Goal: Task Accomplishment & Management: Manage account settings

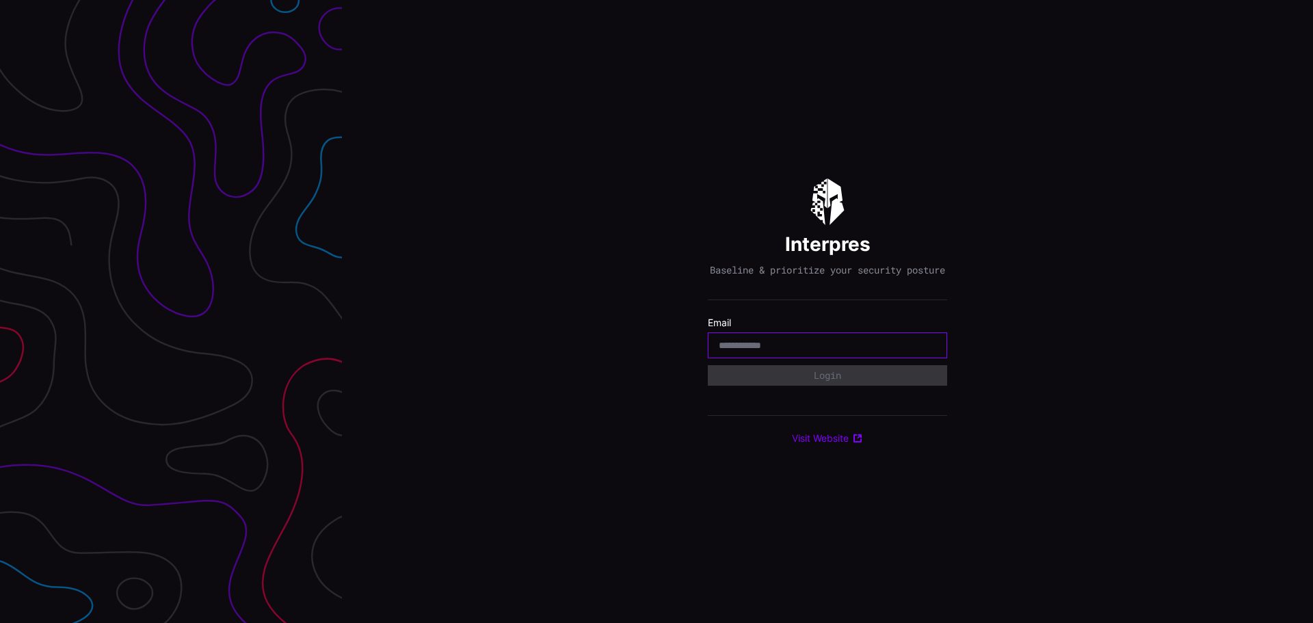
click at [801, 349] on input "email" at bounding box center [827, 345] width 217 height 12
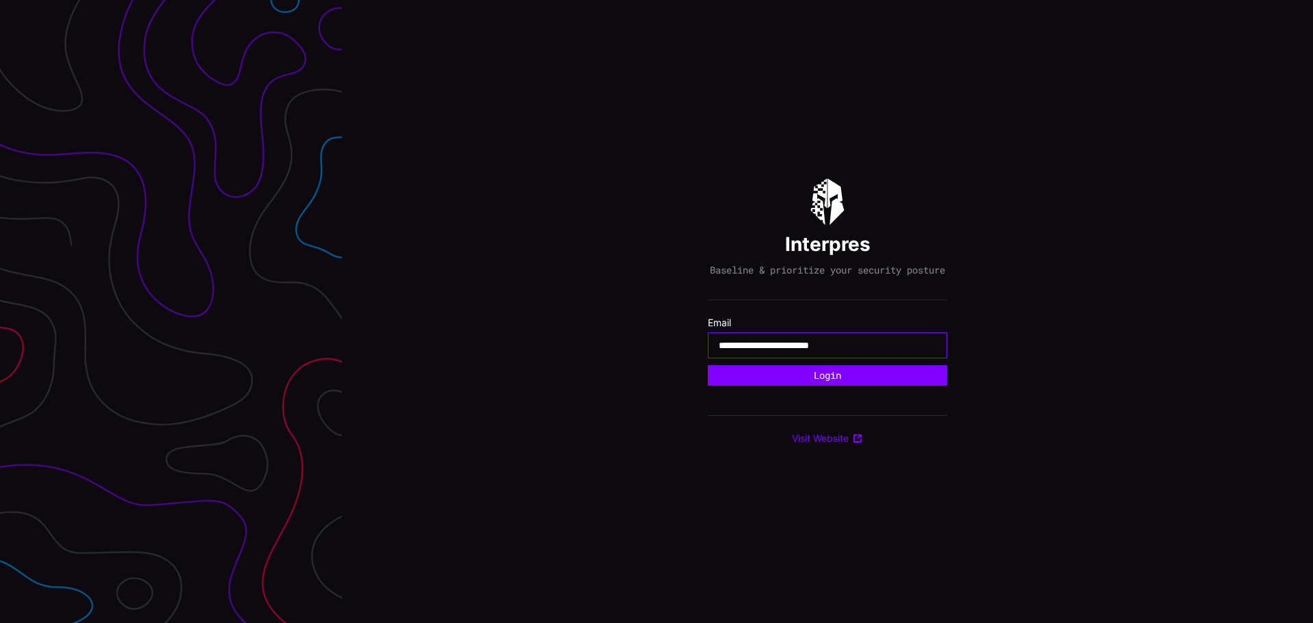
type input "**********"
click at [708, 365] on button "Login" at bounding box center [827, 375] width 239 height 21
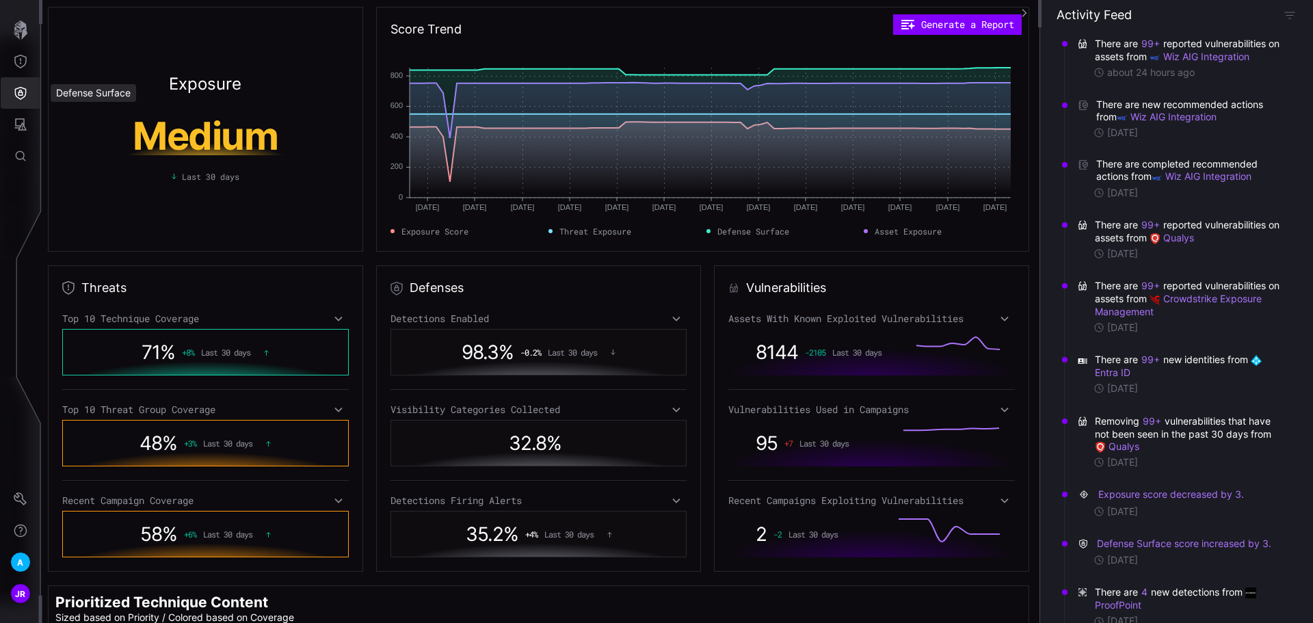
click at [10, 94] on button "Defense Surface" at bounding box center [21, 92] width 40 height 31
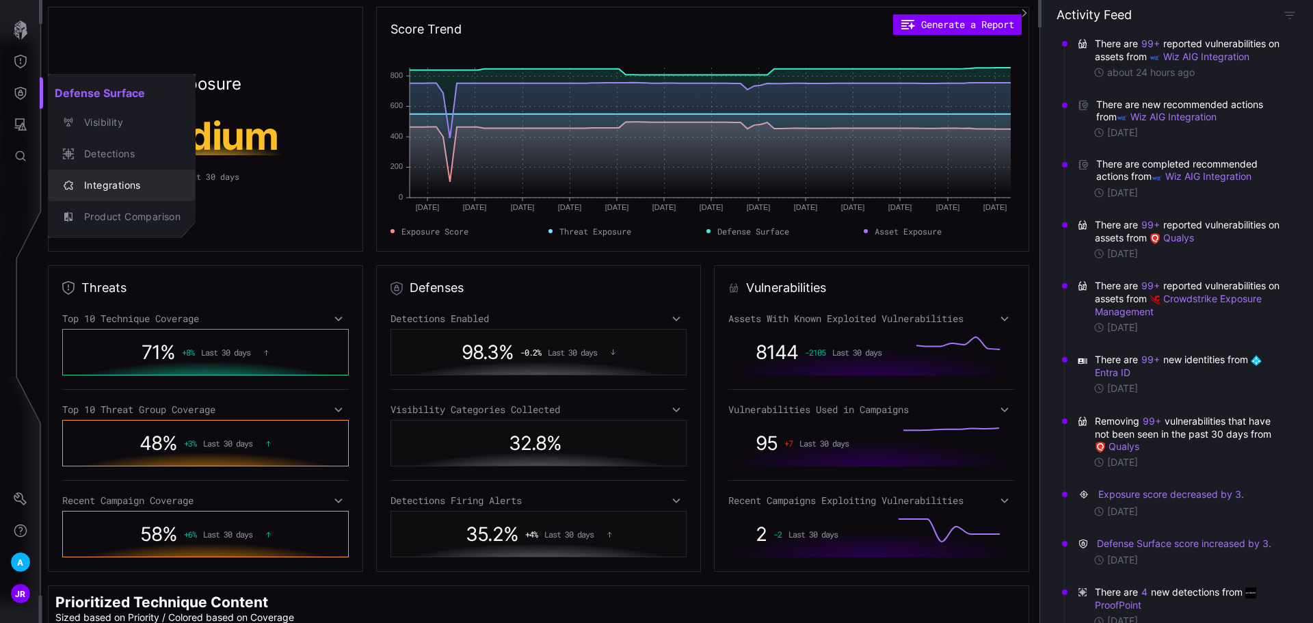
click at [121, 180] on div "Integrations" at bounding box center [128, 185] width 103 height 17
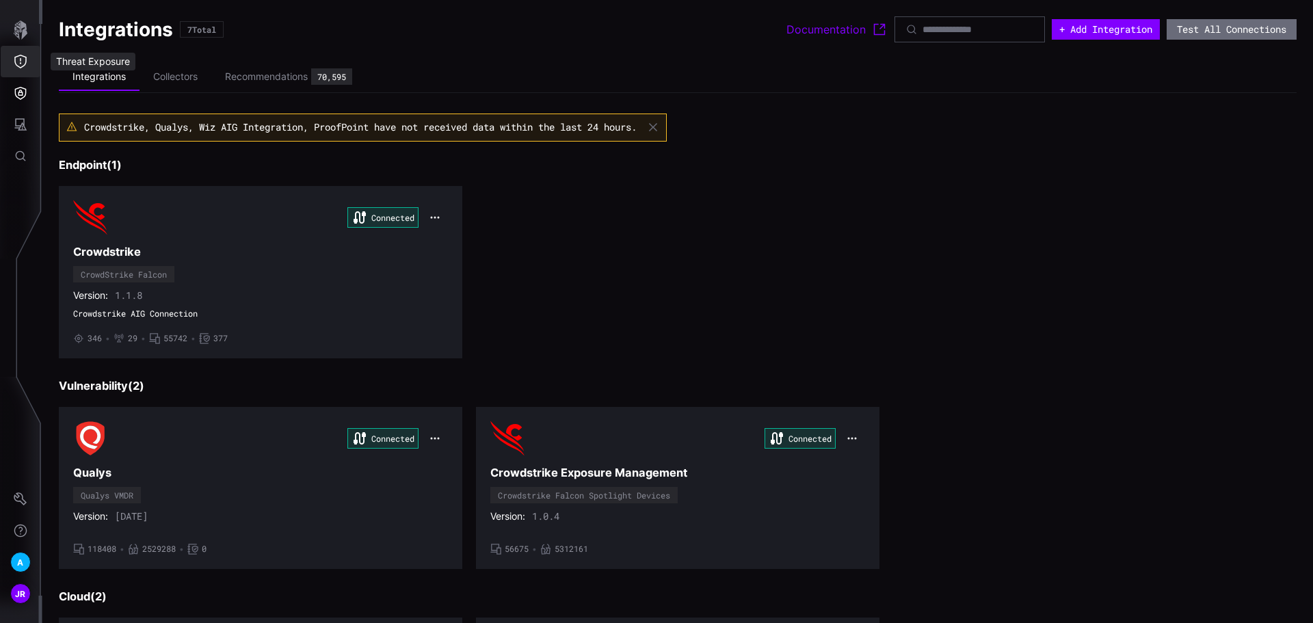
click at [20, 35] on icon "button" at bounding box center [20, 30] width 19 height 19
